Goal: Information Seeking & Learning: Check status

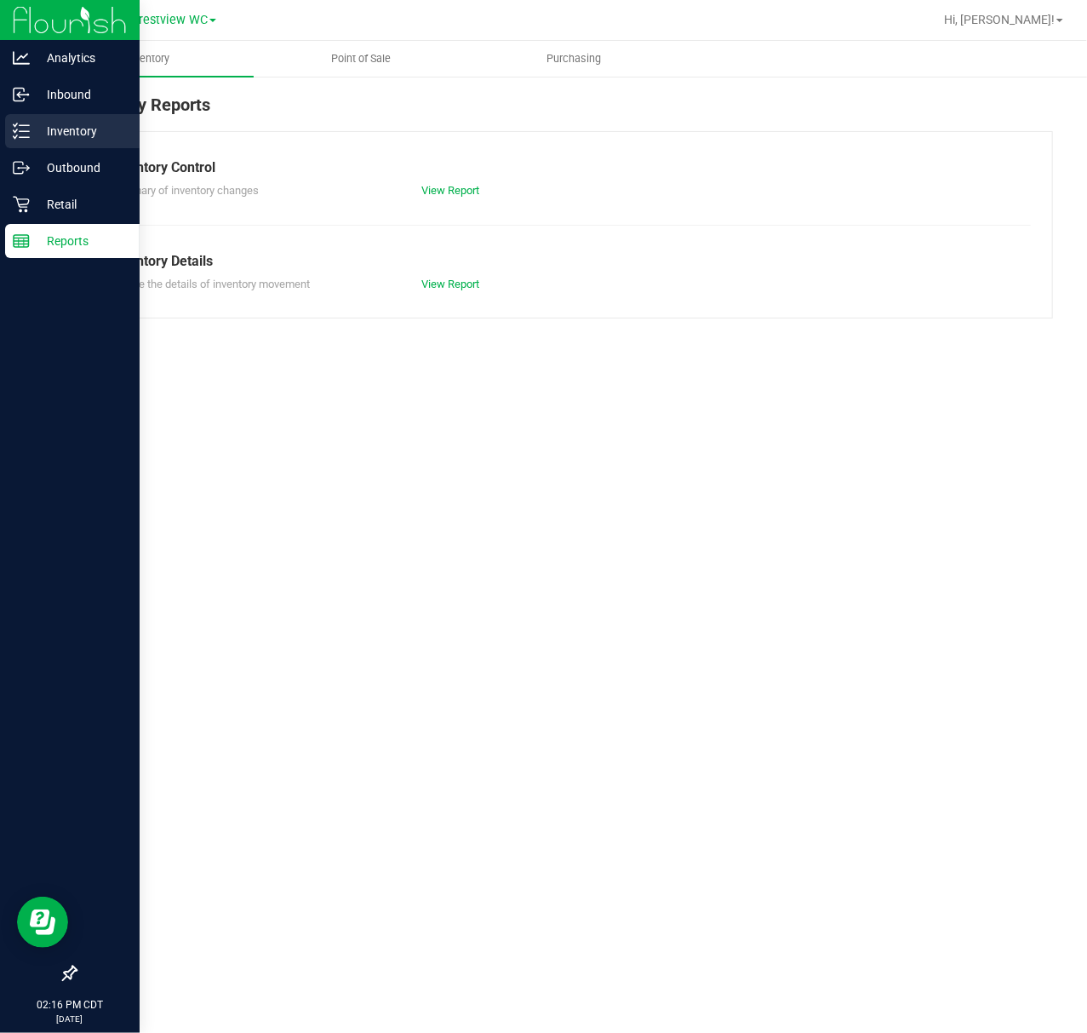
click at [45, 121] on p "Inventory" at bounding box center [81, 131] width 102 height 20
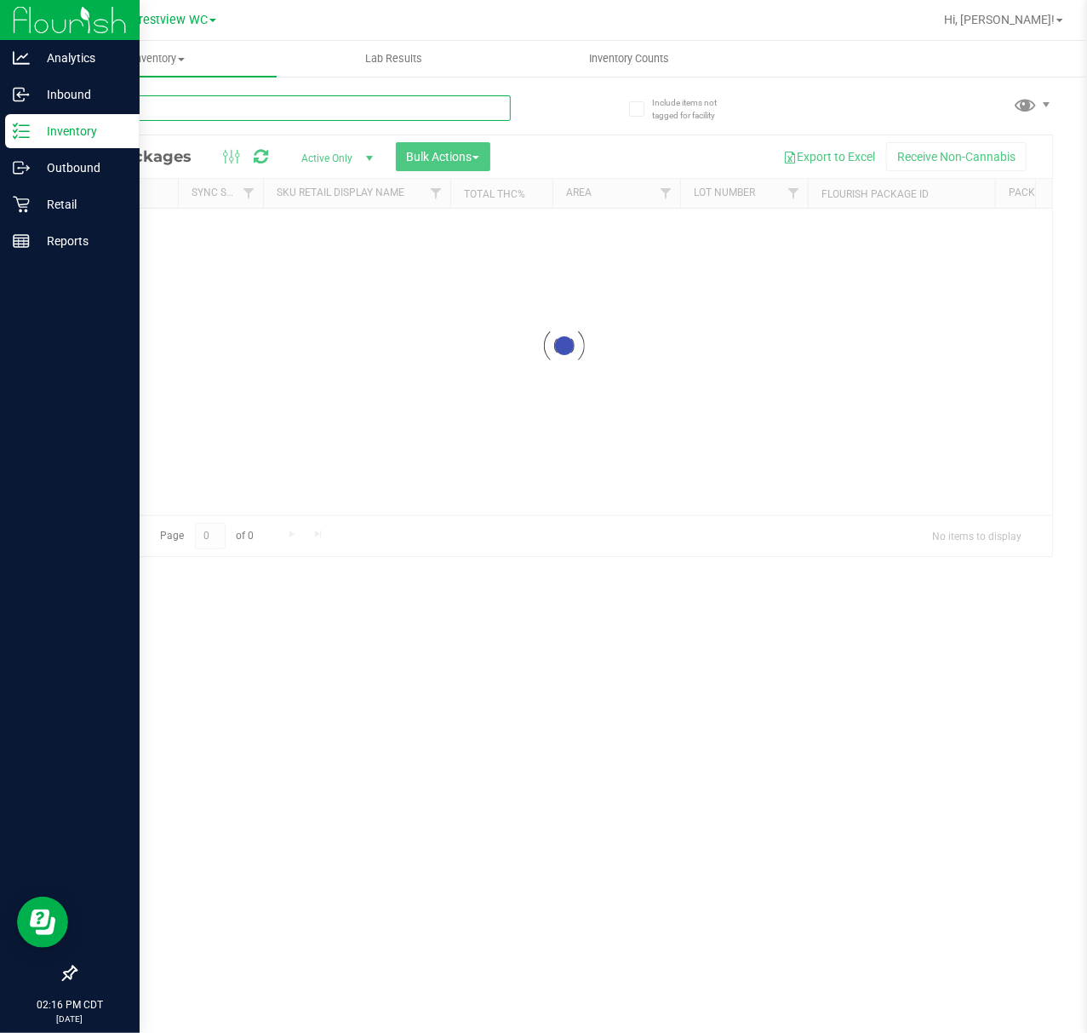
click at [204, 99] on input "text" at bounding box center [293, 108] width 436 height 26
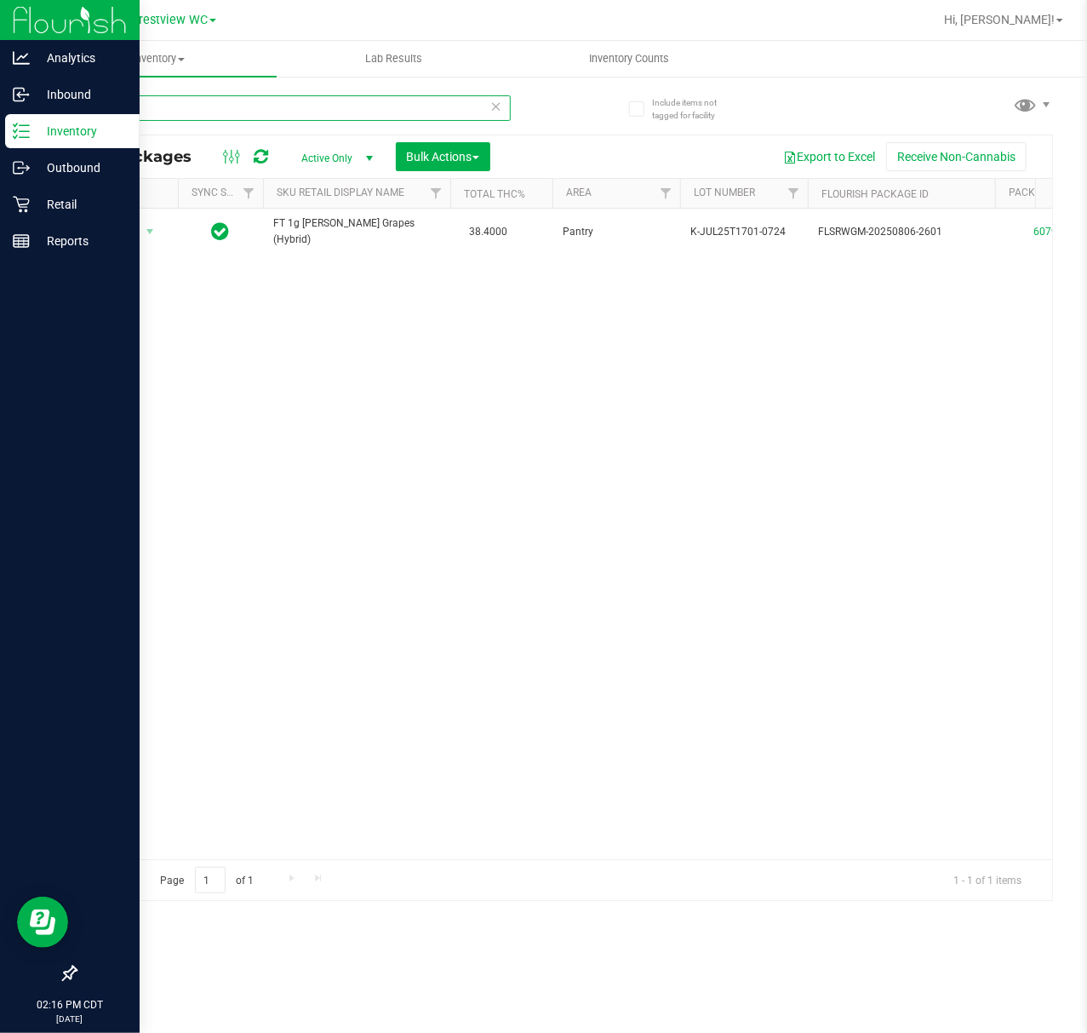
type input "t17"
click at [32, 246] on p "Reports" at bounding box center [81, 241] width 102 height 20
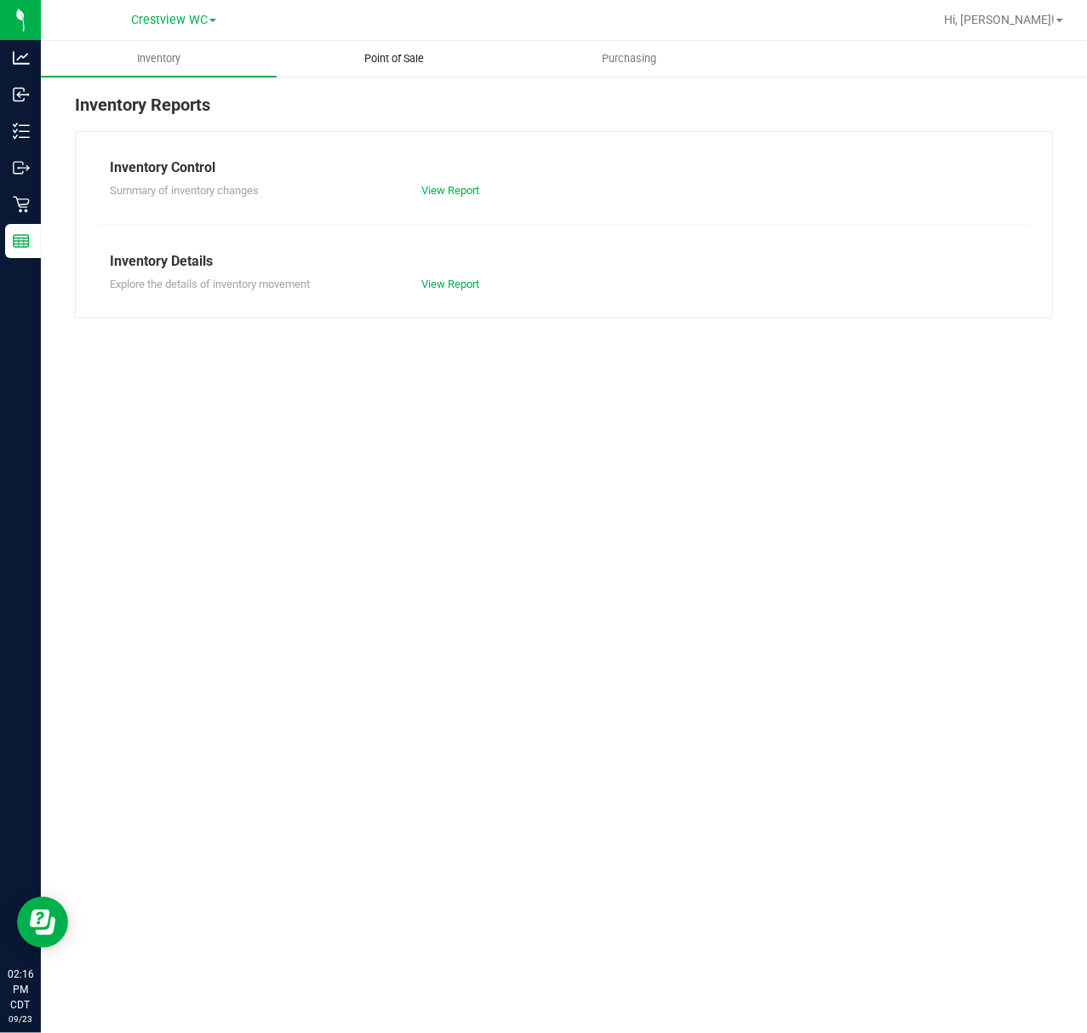
click at [421, 54] on span "Point of Sale" at bounding box center [394, 58] width 106 height 15
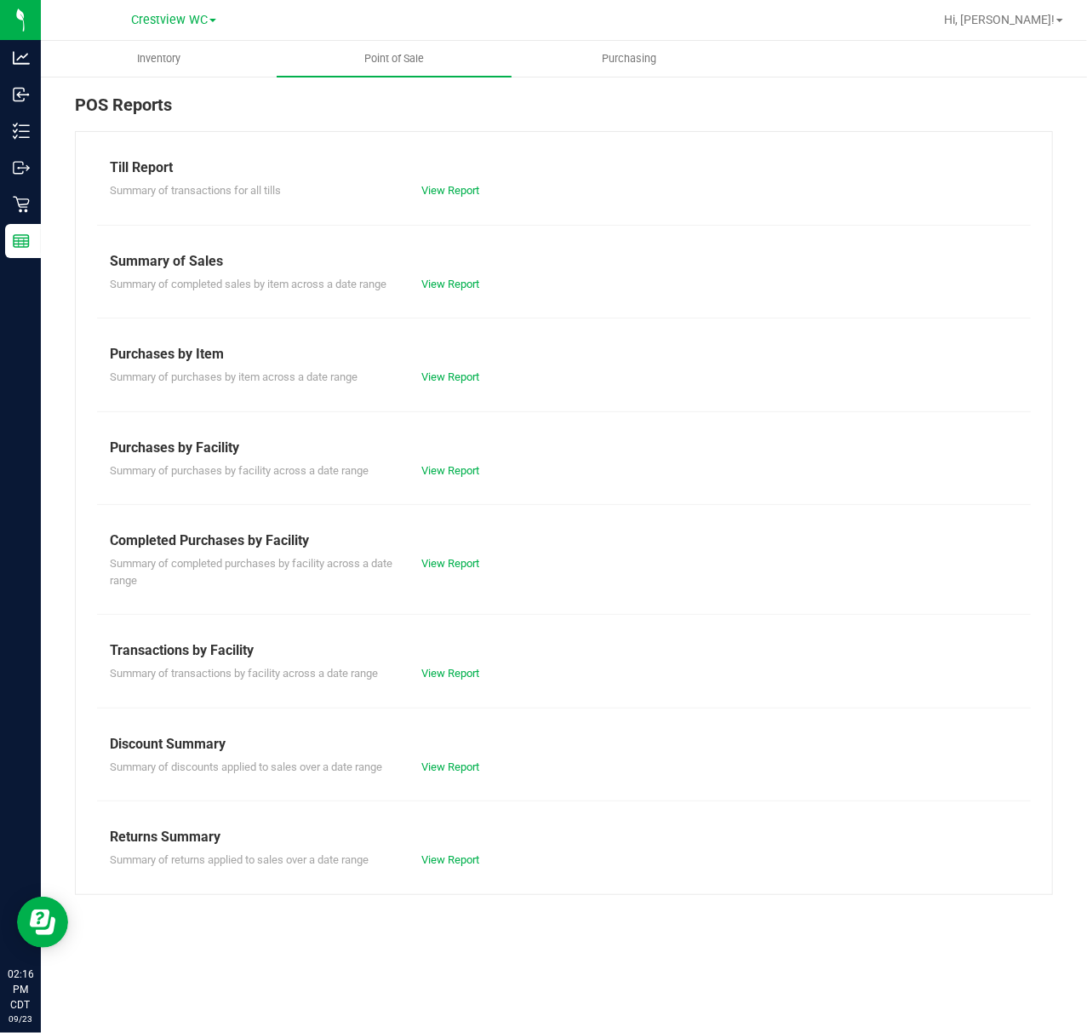
click at [450, 574] on div "Summary of completed purchases by facility across a date range View Report" at bounding box center [564, 569] width 934 height 37
click at [450, 570] on link "View Report" at bounding box center [451, 563] width 58 height 13
